Goal: Task Accomplishment & Management: Use online tool/utility

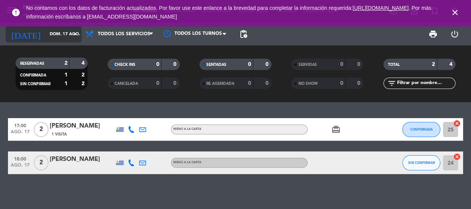
click at [56, 33] on input "dom. 17 ago." at bounding box center [75, 34] width 58 height 13
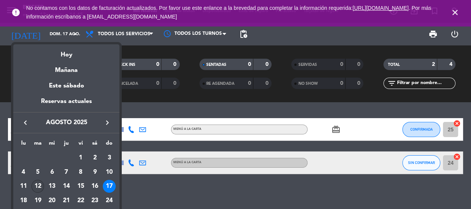
click at [38, 183] on div "12" at bounding box center [37, 186] width 13 height 13
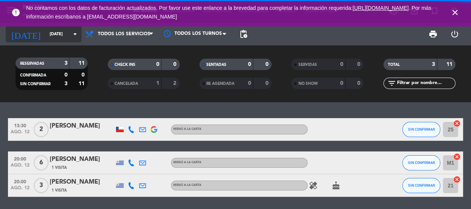
click at [70, 34] on input "[DATE]" at bounding box center [75, 34] width 58 height 13
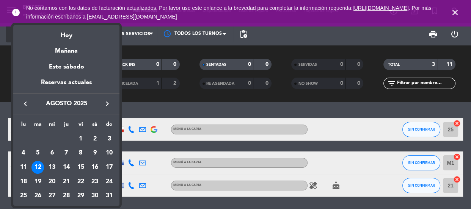
click at [70, 34] on div "Hoy" at bounding box center [66, 33] width 106 height 16
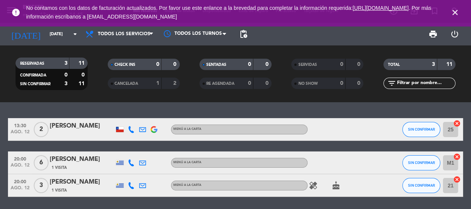
click at [318, 34] on div "print power_settings_new" at bounding box center [358, 34] width 214 height 23
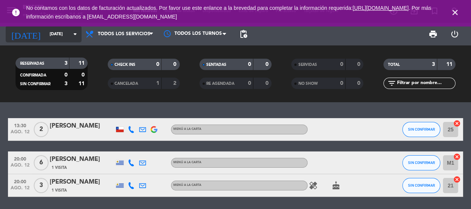
click at [68, 34] on input "[DATE]" at bounding box center [75, 34] width 58 height 13
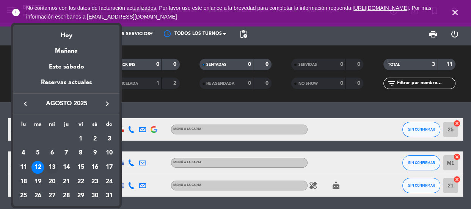
click at [53, 163] on div "13" at bounding box center [52, 167] width 13 height 13
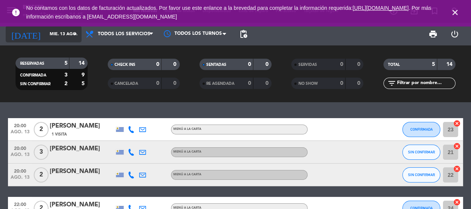
click at [61, 39] on input "mié. 13 ago." at bounding box center [75, 34] width 58 height 13
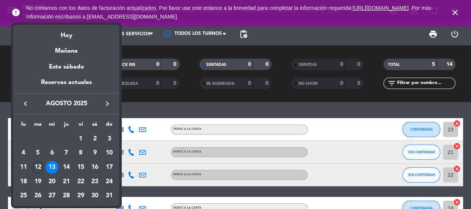
click at [40, 165] on div "12" at bounding box center [37, 167] width 13 height 13
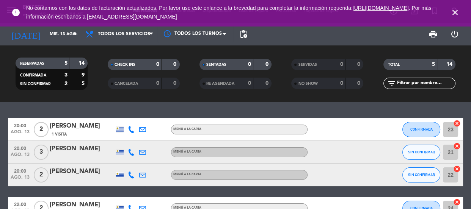
type input "[DATE]"
